Goal: Contribute content

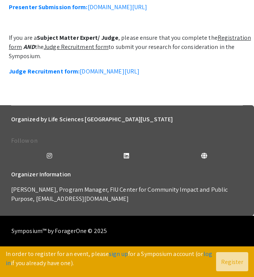
scroll to position [339, 0]
click at [128, 11] on link "Presenter Submission form: [DOMAIN_NAME][URL]" at bounding box center [78, 7] width 138 height 8
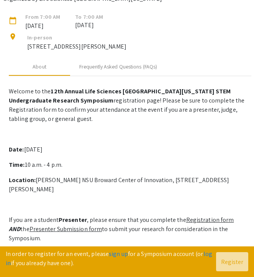
scroll to position [81, 0]
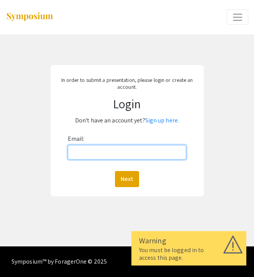
click at [121, 151] on input "Email:" at bounding box center [127, 152] width 118 height 15
